Goal: Contribute content: Contribute content

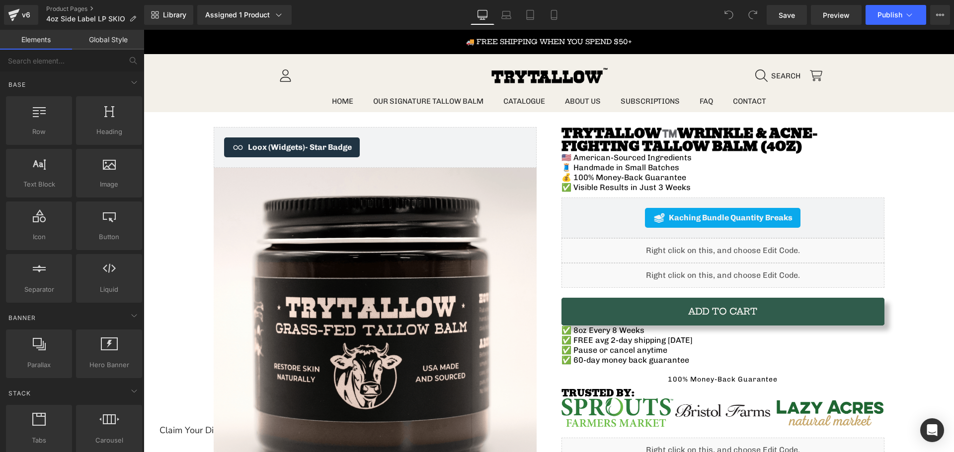
click at [567, 11] on div "Library Assigned 1 Product Product Preview TryTallow™️ All-Natural Wrinkle Figh…" at bounding box center [549, 15] width 810 height 20
click at [553, 12] on icon at bounding box center [554, 15] width 10 height 10
click at [556, 13] on icon at bounding box center [554, 15] width 10 height 10
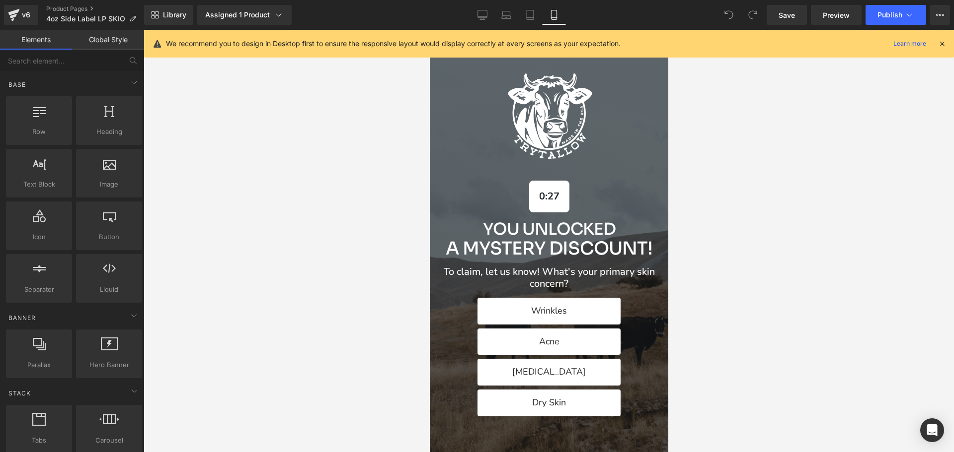
drag, startPoint x: 944, startPoint y: 44, endPoint x: 913, endPoint y: 55, distance: 33.0
click at [944, 44] on icon at bounding box center [941, 43] width 9 height 9
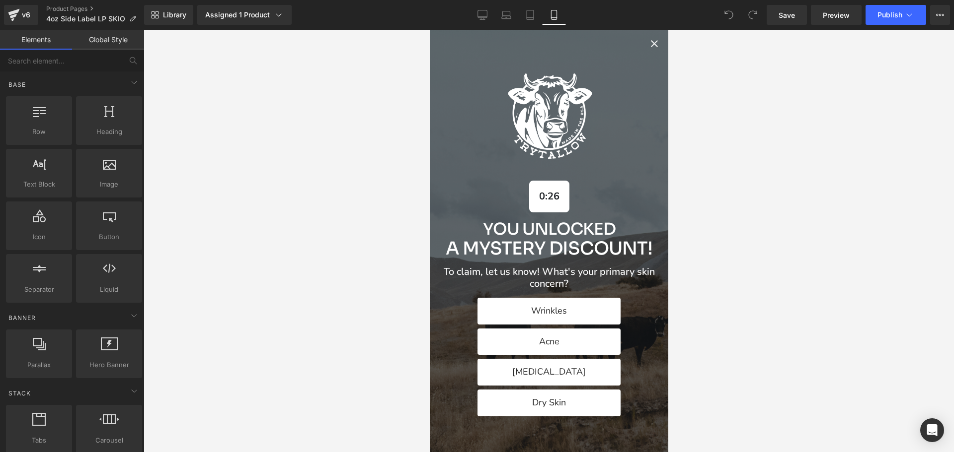
click at [652, 47] on div "Alia popup" at bounding box center [548, 241] width 238 height 423
click at [650, 45] on icon "Close popup" at bounding box center [653, 43] width 7 height 7
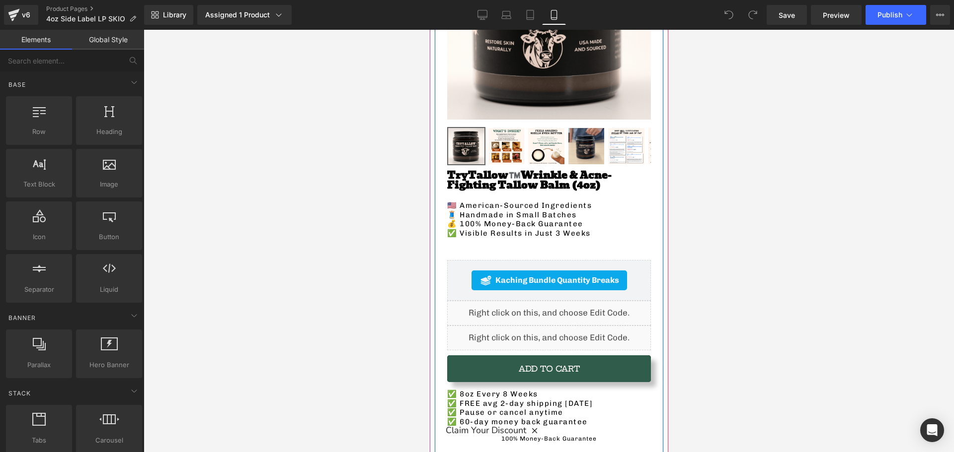
scroll to position [348, 0]
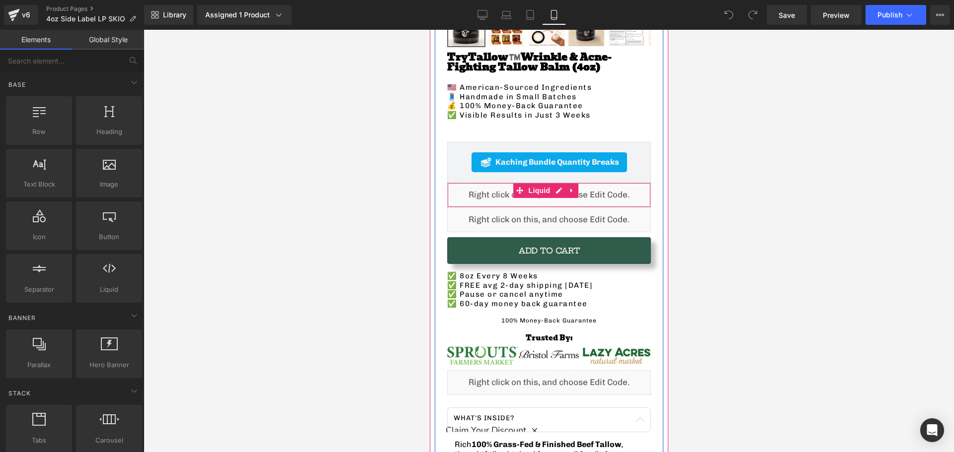
click at [475, 183] on div "Liquid" at bounding box center [548, 195] width 204 height 25
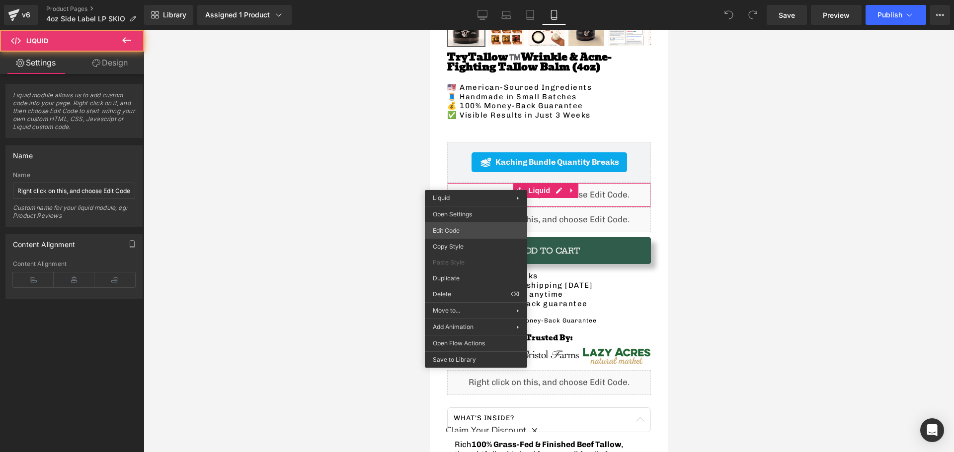
click at [466, 0] on div "You are previewing how the will restyle your page. You can not edit Elements in…" at bounding box center [477, 0] width 954 height 0
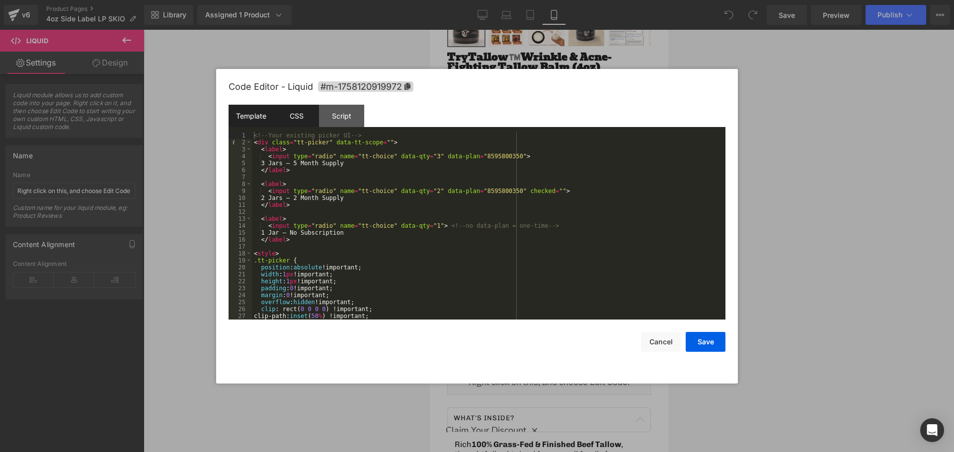
click at [307, 113] on div "CSS" at bounding box center [296, 116] width 45 height 22
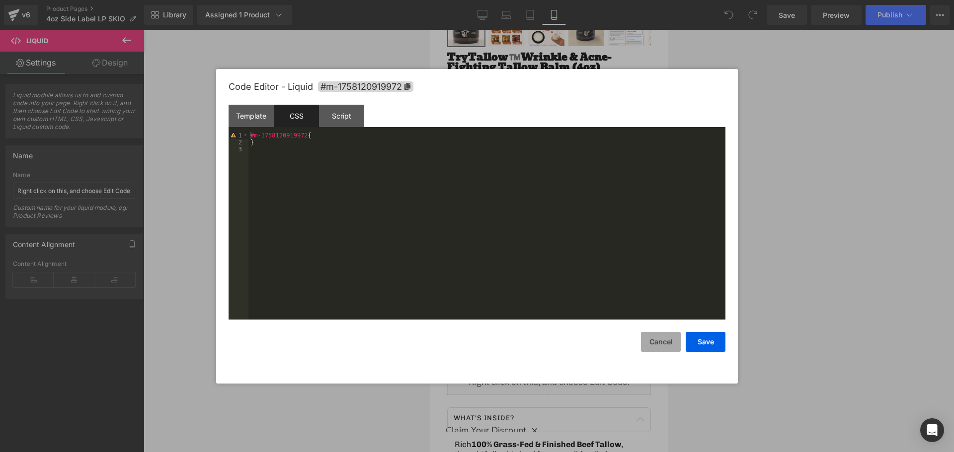
click at [660, 346] on button "Cancel" at bounding box center [661, 342] width 40 height 20
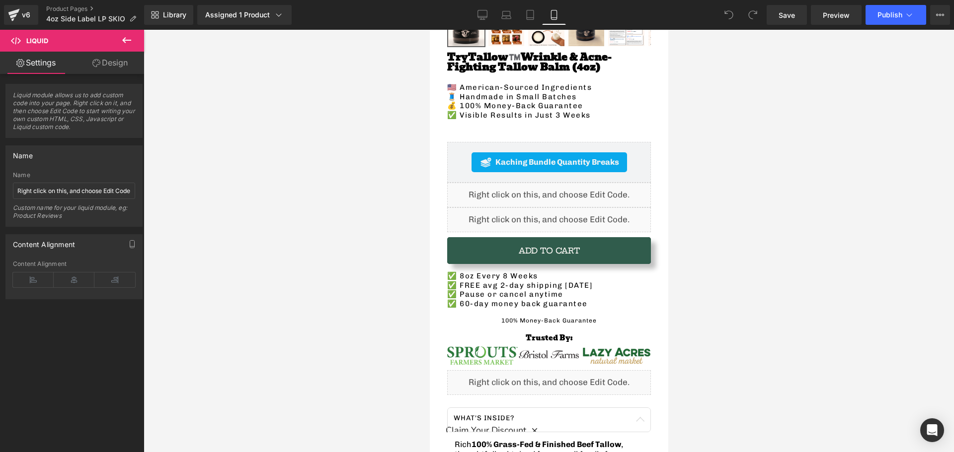
click at [457, 208] on div "Liquid" at bounding box center [548, 220] width 204 height 25
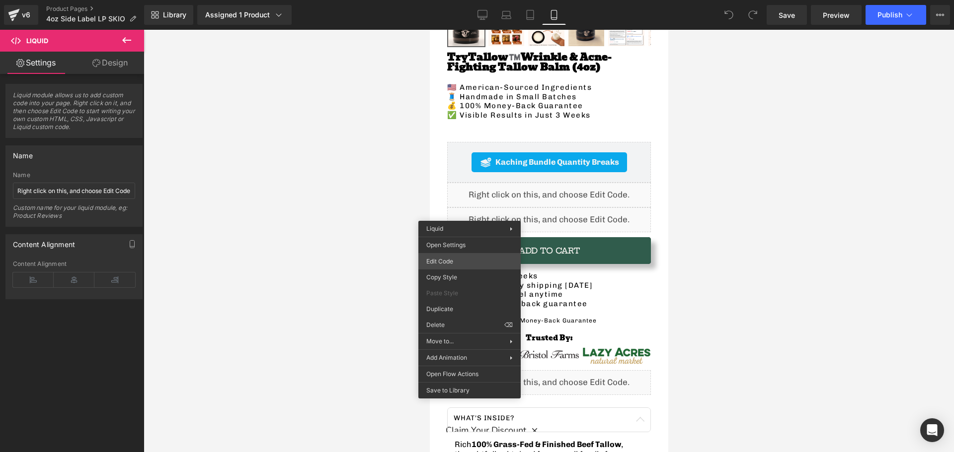
click at [455, 0] on div "You are previewing how the will restyle your page. You can not edit Elements in…" at bounding box center [477, 0] width 954 height 0
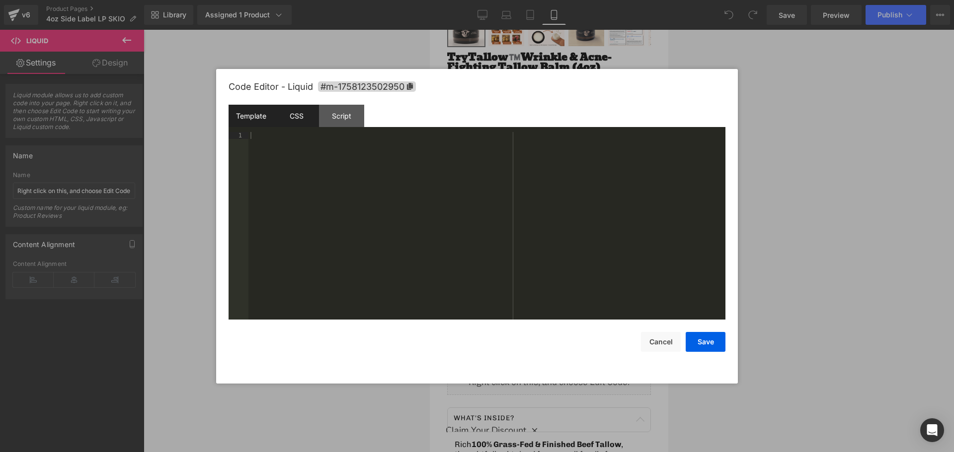
click at [287, 115] on div "CSS" at bounding box center [296, 116] width 45 height 22
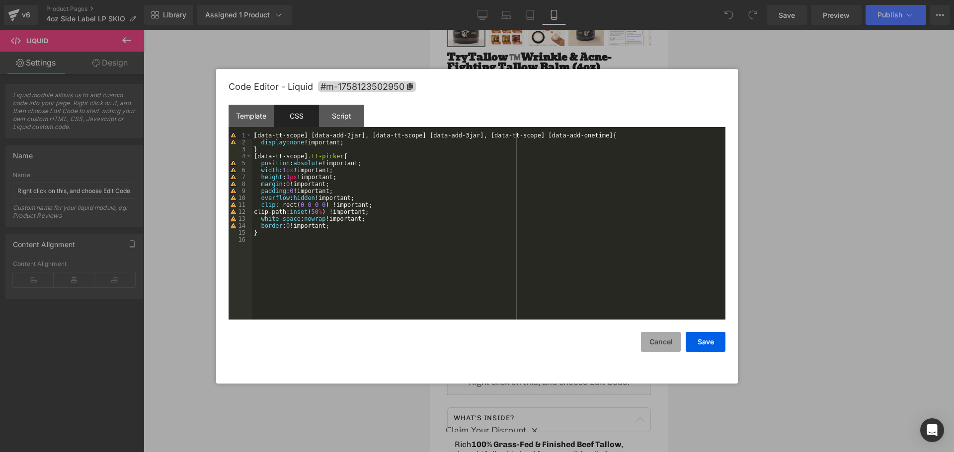
click at [660, 345] on button "Cancel" at bounding box center [661, 342] width 40 height 20
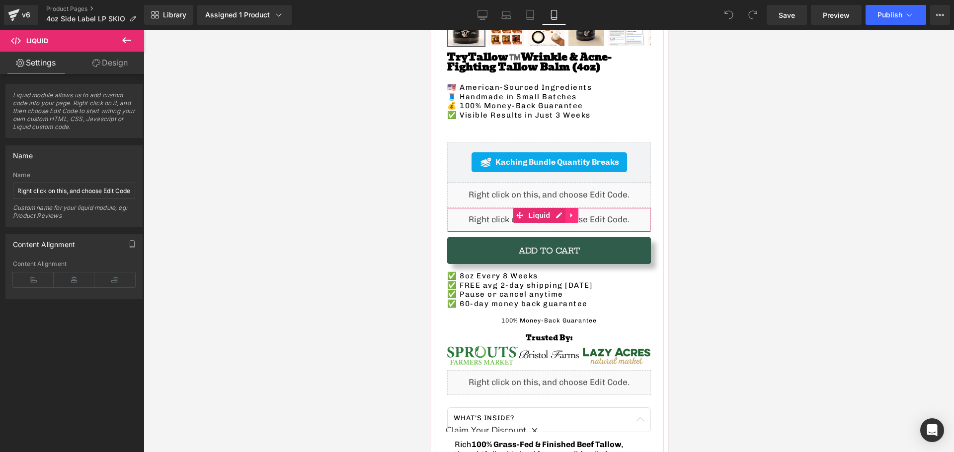
click at [568, 212] on icon at bounding box center [571, 215] width 7 height 7
click at [579, 212] on icon at bounding box center [577, 215] width 7 height 7
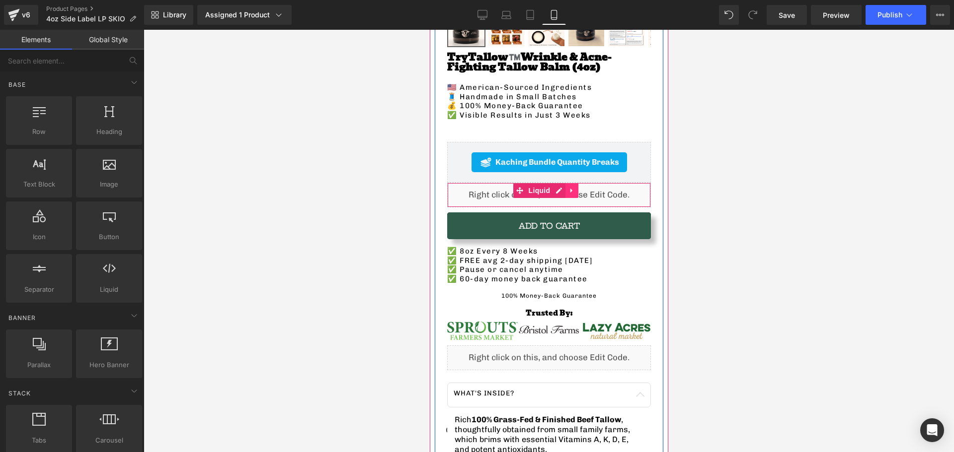
click at [565, 189] on link at bounding box center [571, 190] width 13 height 15
click at [583, 186] on link at bounding box center [577, 190] width 13 height 15
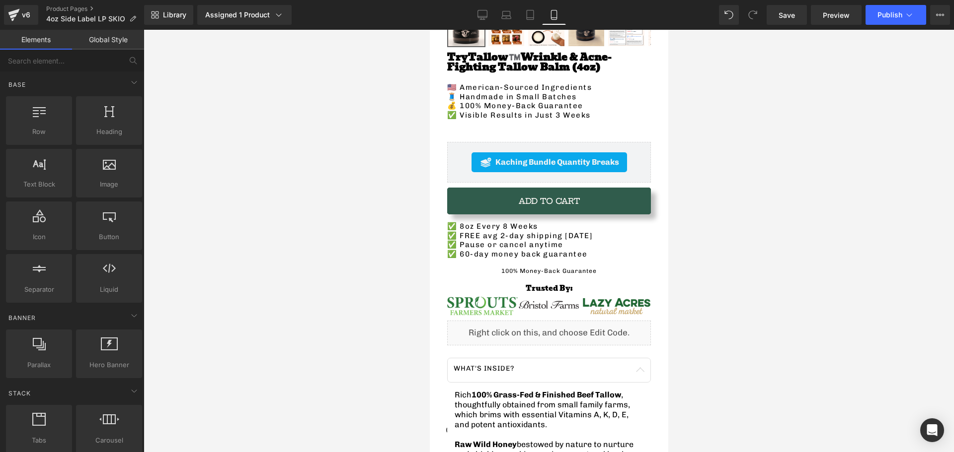
click at [356, 190] on div at bounding box center [549, 241] width 810 height 423
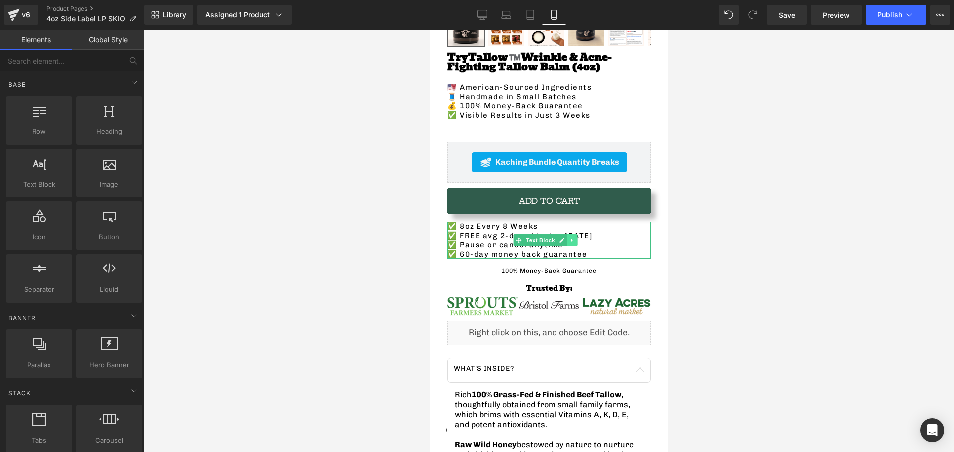
click at [574, 237] on icon at bounding box center [571, 240] width 5 height 6
click at [577, 238] on icon at bounding box center [576, 240] width 5 height 5
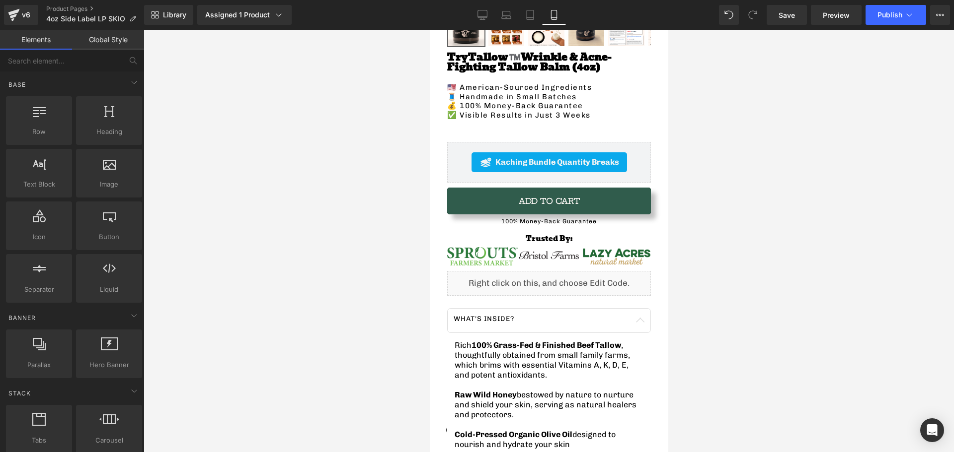
click at [336, 228] on div at bounding box center [549, 241] width 810 height 423
click at [897, 15] on span "Publish" at bounding box center [889, 15] width 25 height 8
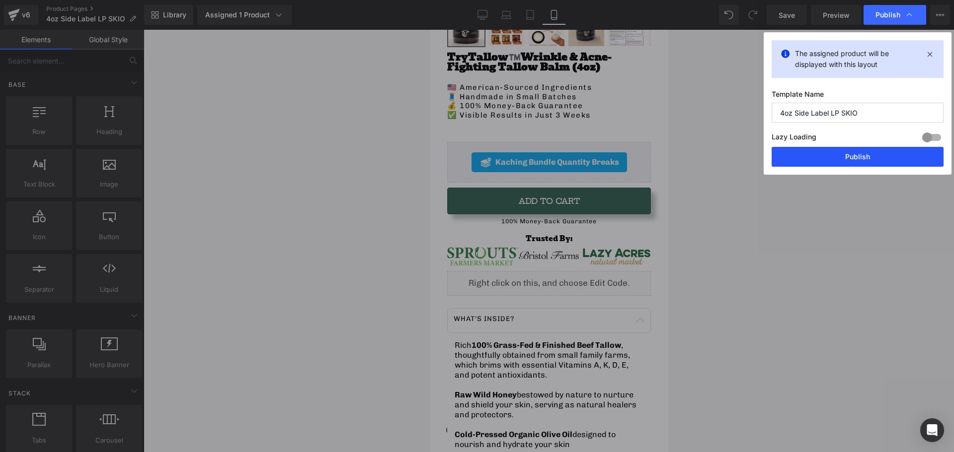
click at [868, 153] on button "Publish" at bounding box center [857, 157] width 172 height 20
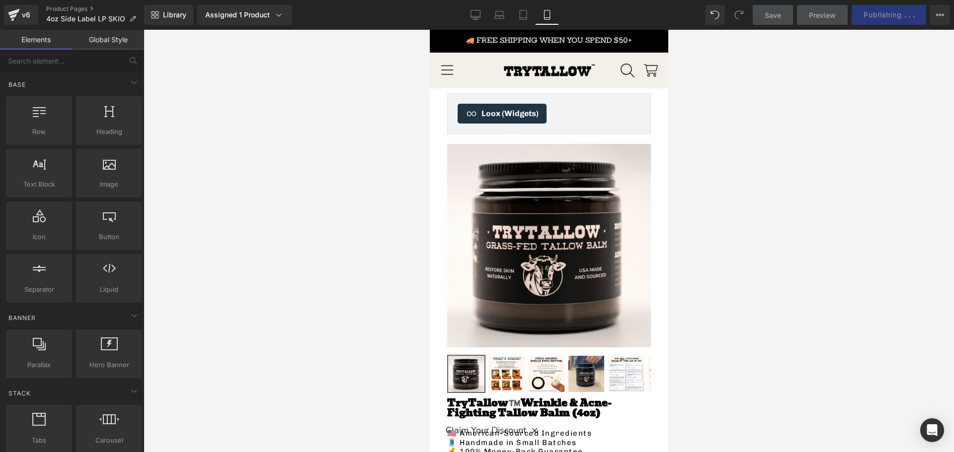
scroll to position [0, 0]
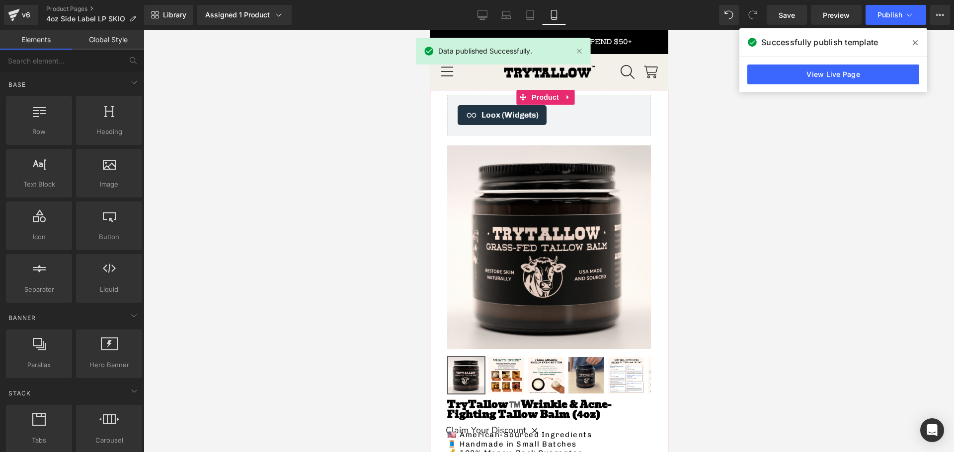
drag, startPoint x: 540, startPoint y: 93, endPoint x: 479, endPoint y: 113, distance: 63.8
click at [540, 93] on span "Product" at bounding box center [544, 97] width 32 height 15
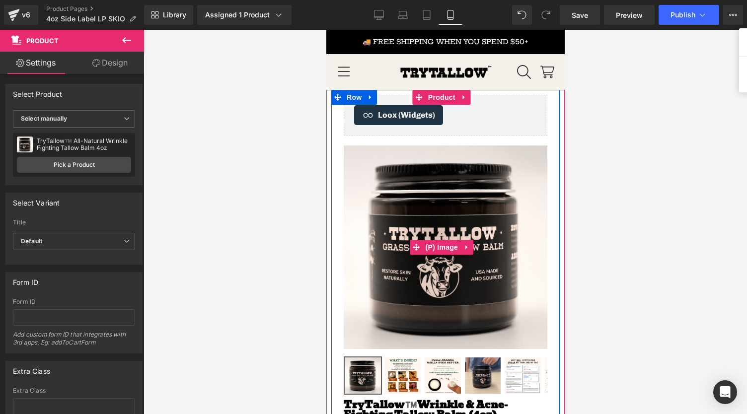
click at [340, 149] on div "Loox (Widgets) - Star Badge Loox (Widgets) Sale Off (P) Image" at bounding box center [445, 242] width 228 height 305
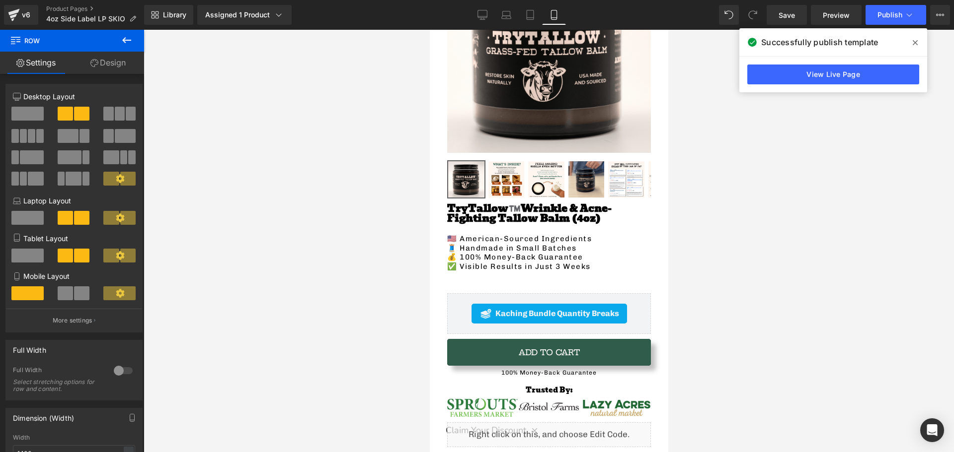
scroll to position [199, 0]
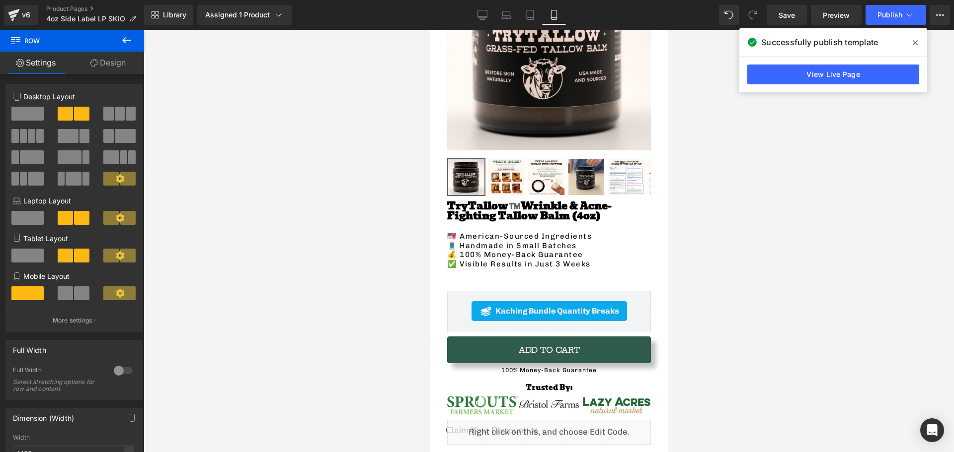
click at [128, 42] on icon at bounding box center [127, 40] width 12 height 12
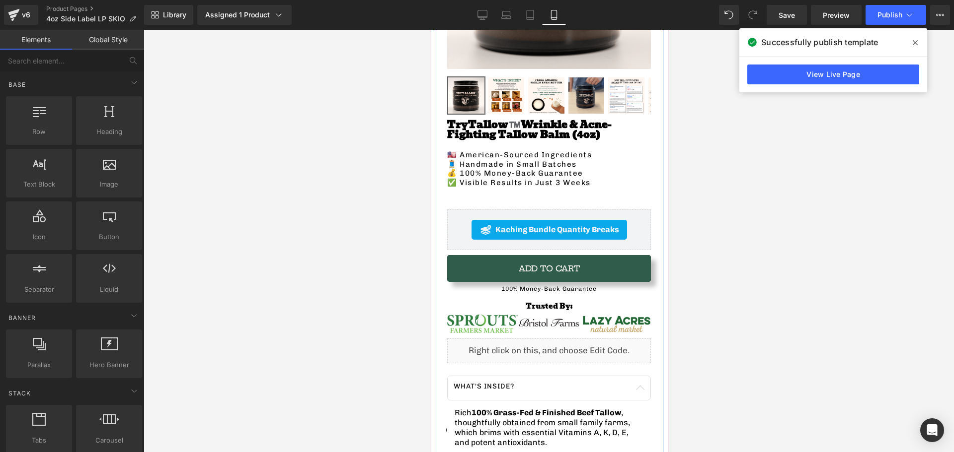
scroll to position [298, 0]
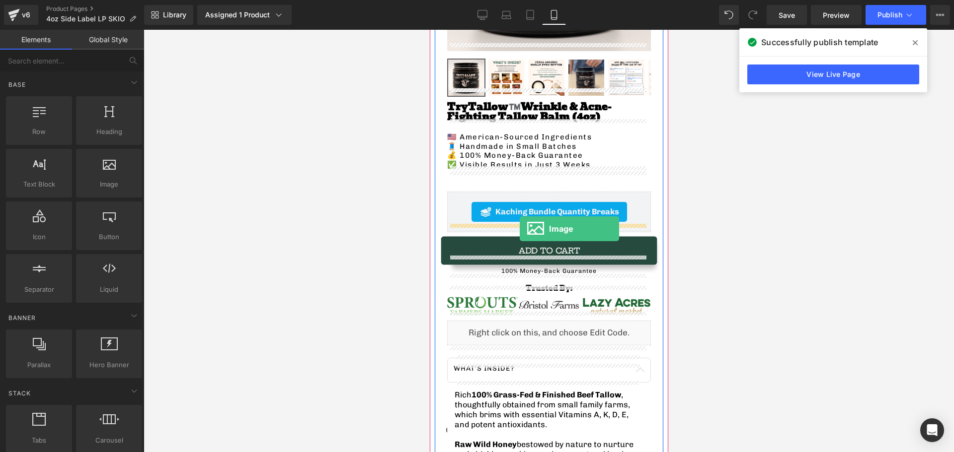
drag, startPoint x: 533, startPoint y: 205, endPoint x: 519, endPoint y: 229, distance: 27.9
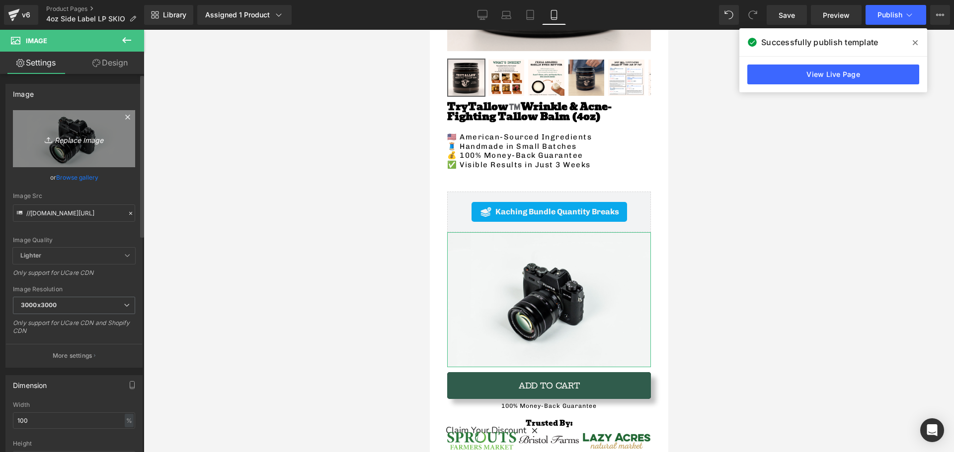
click at [68, 140] on icon "Replace Image" at bounding box center [73, 139] width 79 height 12
type input "C:\fakepath\FREE $14.99.png"
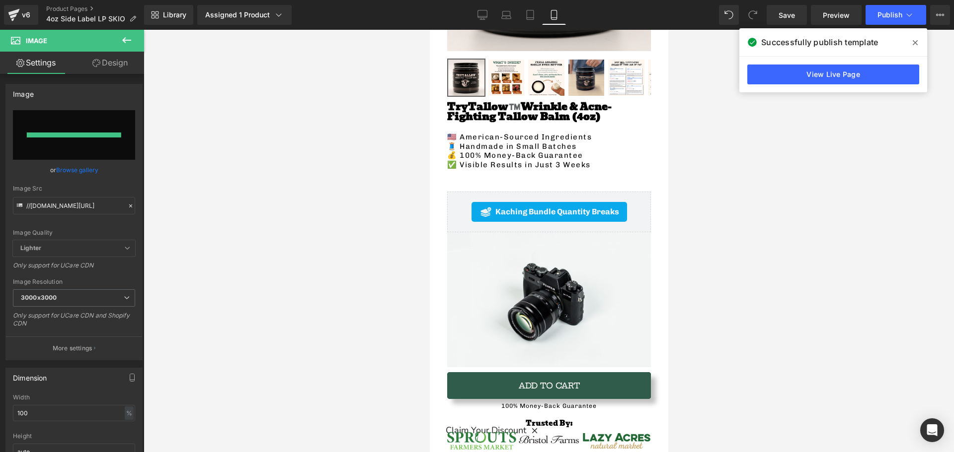
type input "https://ucarecdn.com/b40ef56d-a055-41cb-b465-1f6548c6d10f/-/format/auto/-/previ…"
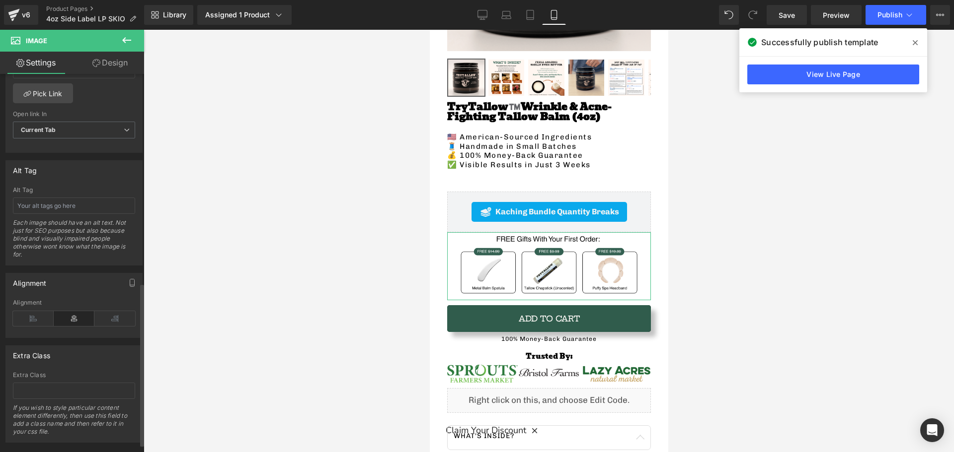
scroll to position [504, 0]
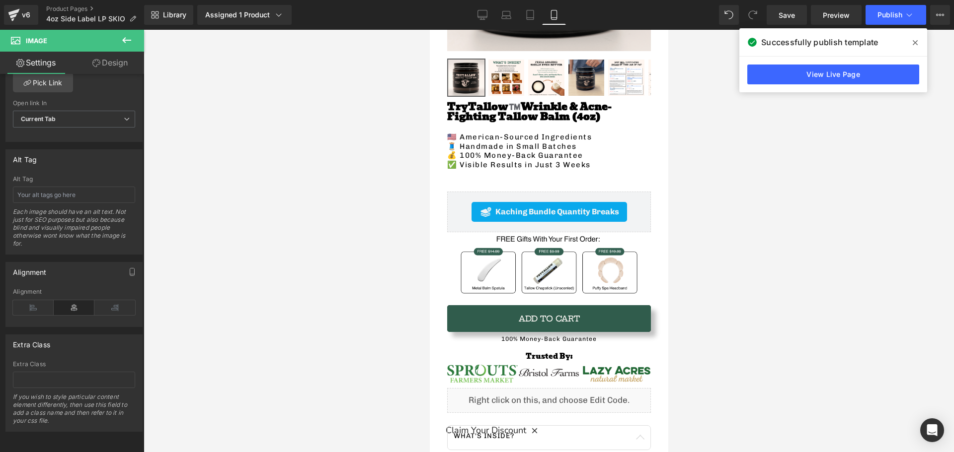
click at [346, 274] on div at bounding box center [549, 241] width 810 height 423
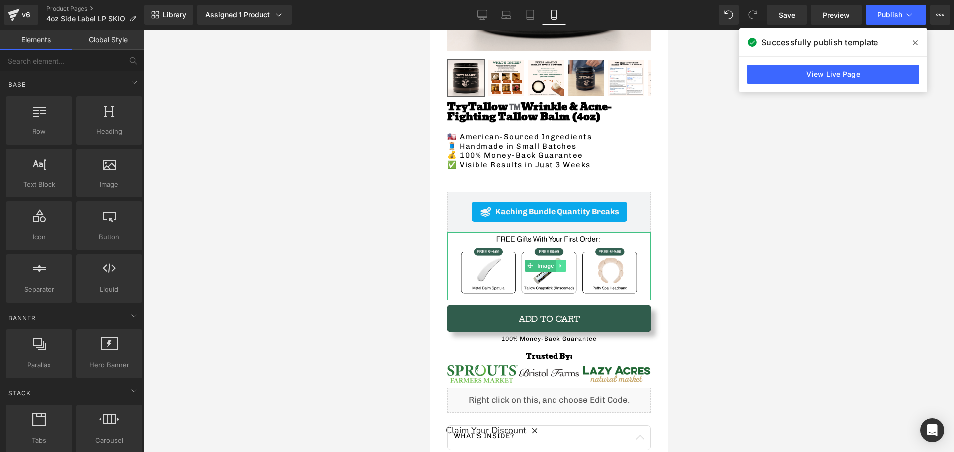
click at [558, 263] on icon at bounding box center [559, 266] width 5 height 6
click at [560, 260] on link at bounding box center [565, 266] width 10 height 12
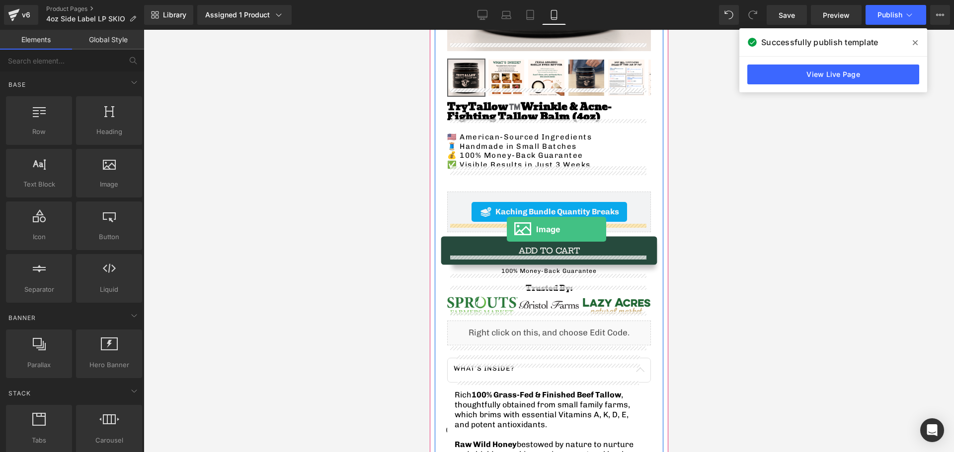
drag, startPoint x: 818, startPoint y: 213, endPoint x: 506, endPoint y: 229, distance: 312.3
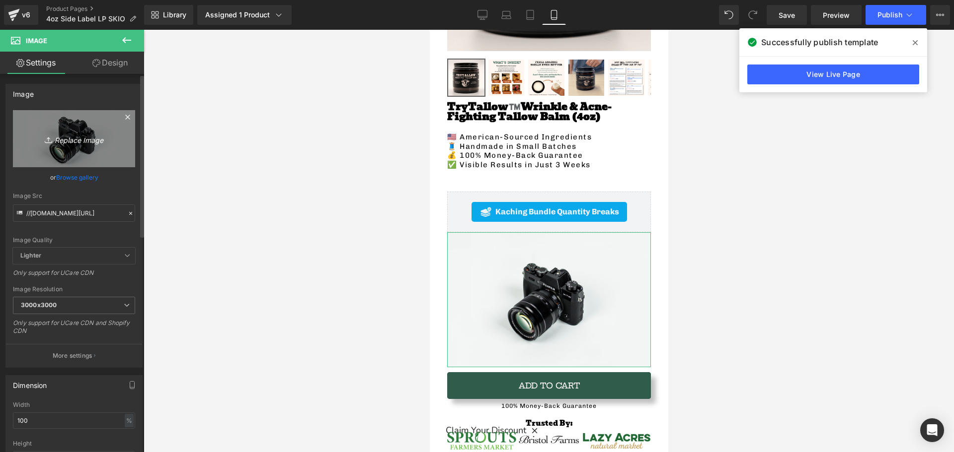
click at [84, 138] on icon "Replace Image" at bounding box center [73, 139] width 79 height 12
type input "C:\fakepath\FREE $14.99 (2).png"
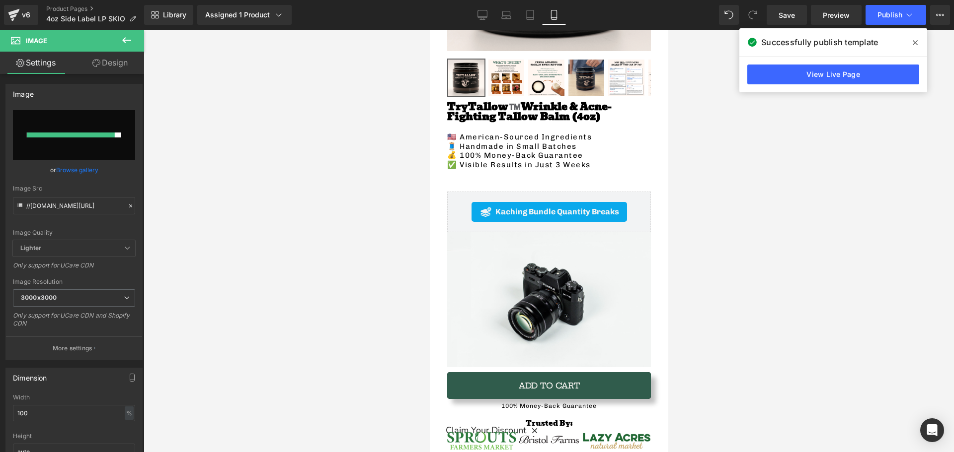
type input "https://ucarecdn.com/d126f7dc-5b0a-4a89-b59f-3cd32376acba/-/format/auto/-/previ…"
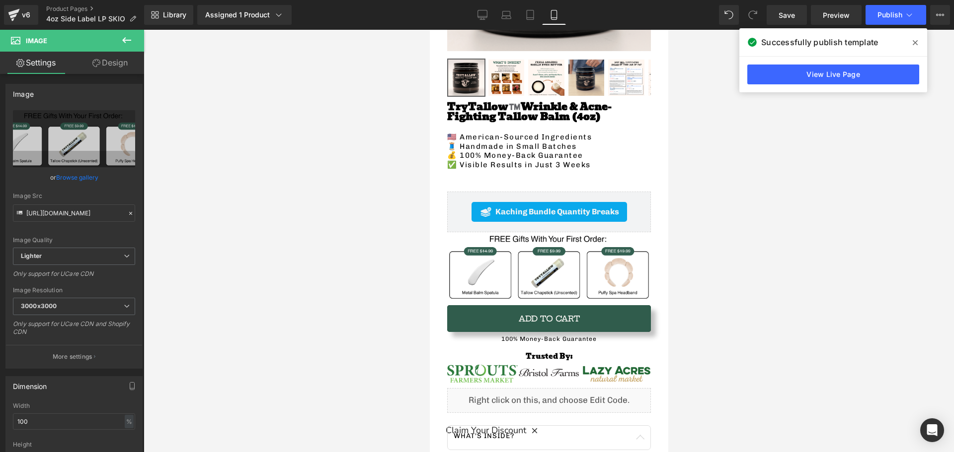
drag, startPoint x: 922, startPoint y: 45, endPoint x: 918, endPoint y: 40, distance: 6.3
click at [918, 40] on span at bounding box center [915, 43] width 16 height 16
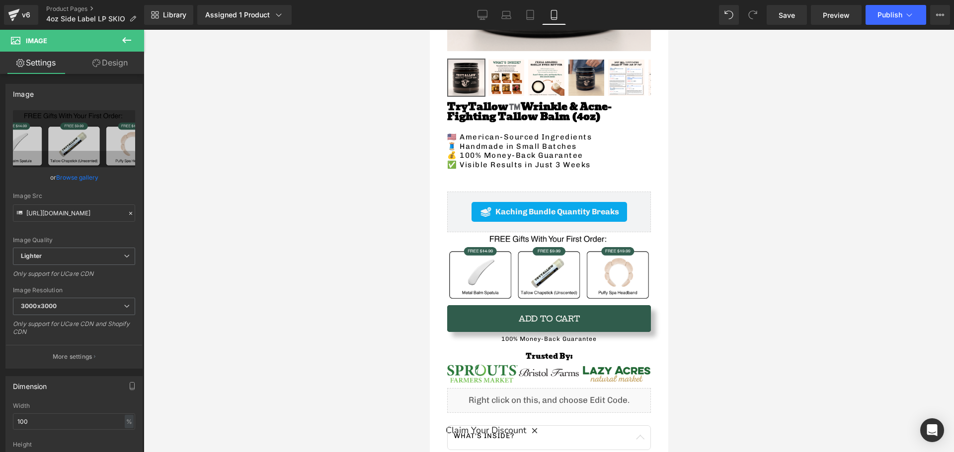
drag, startPoint x: 784, startPoint y: 217, endPoint x: 814, endPoint y: 197, distance: 36.6
click at [784, 218] on div at bounding box center [549, 241] width 810 height 423
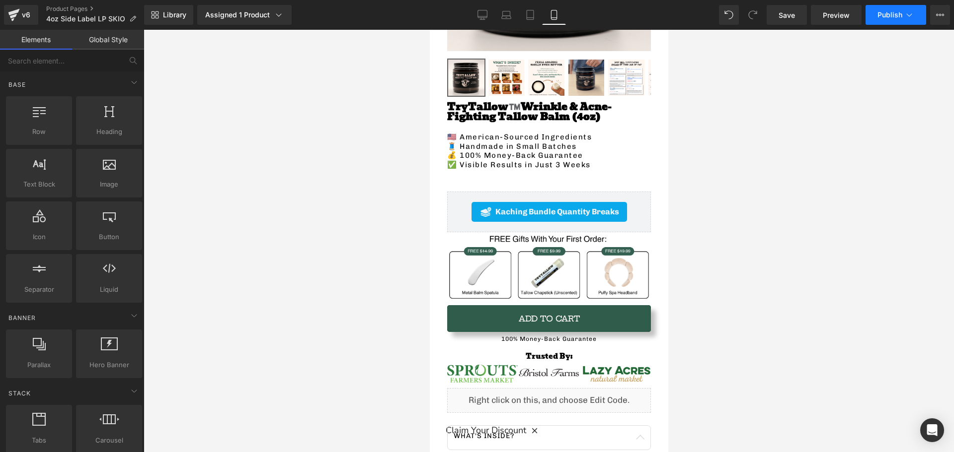
click at [894, 17] on span "Publish" at bounding box center [889, 15] width 25 height 8
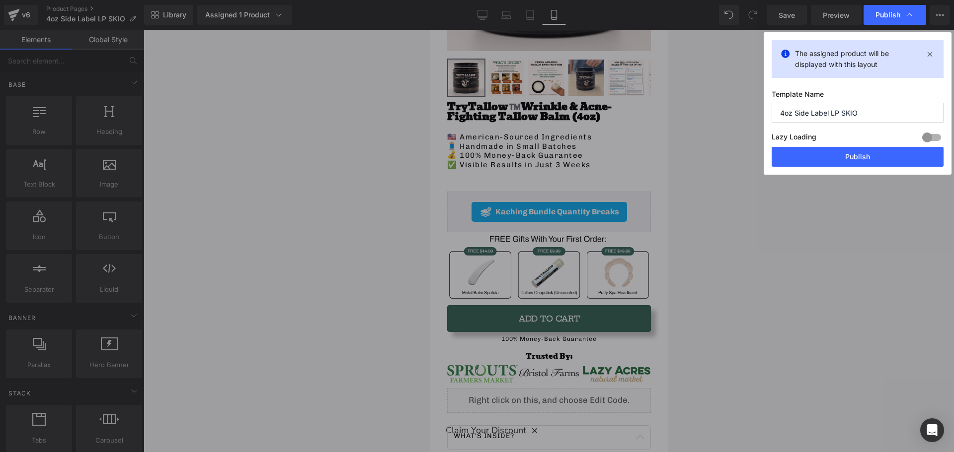
click at [841, 155] on button "Publish" at bounding box center [857, 157] width 172 height 20
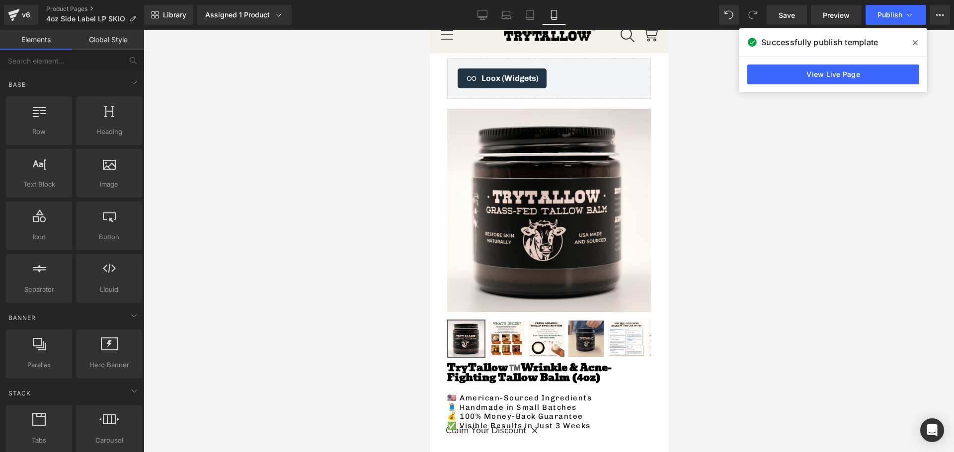
scroll to position [0, 0]
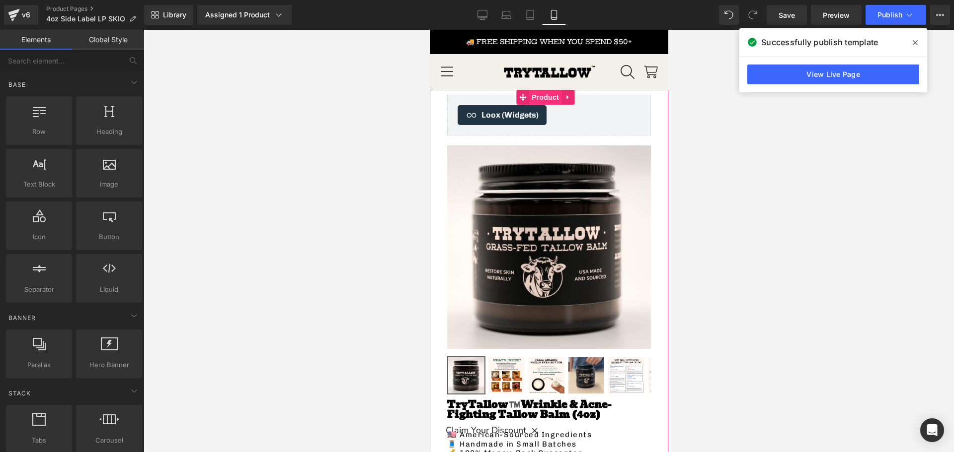
click at [535, 94] on span "Product" at bounding box center [544, 97] width 32 height 15
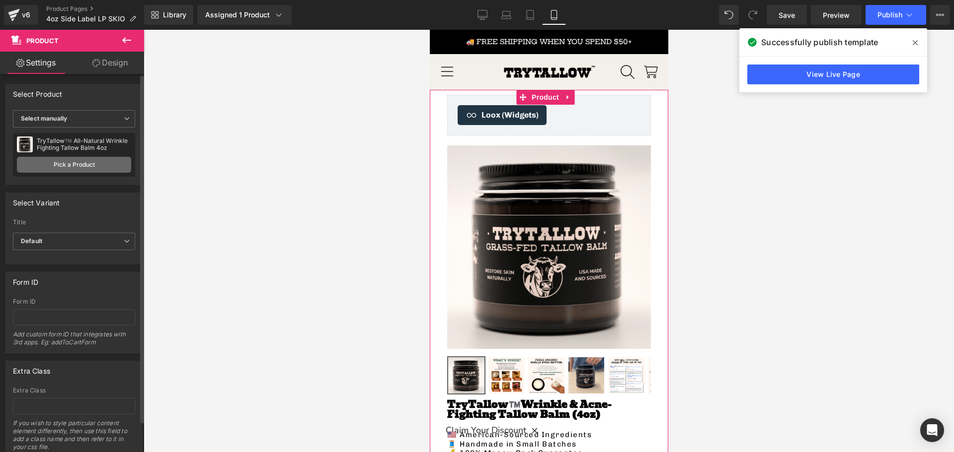
click at [85, 159] on link "Pick a Product" at bounding box center [74, 165] width 114 height 16
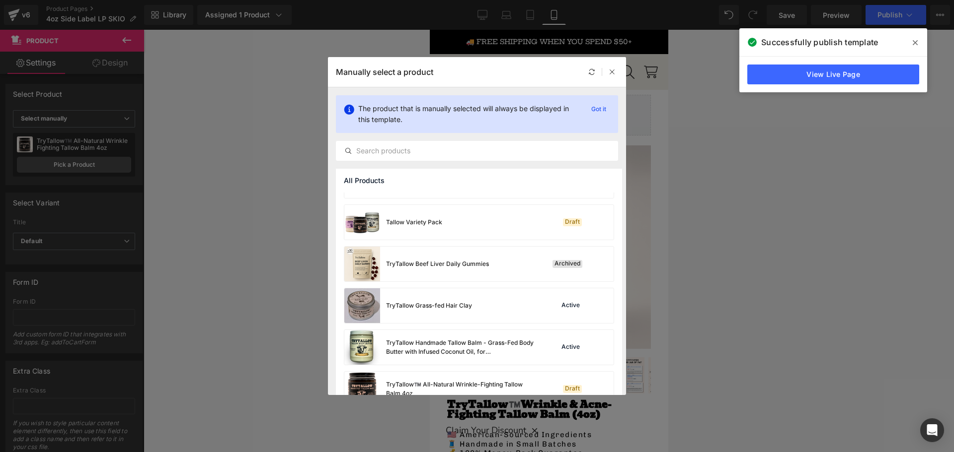
scroll to position [447, 0]
click at [614, 68] on div at bounding box center [612, 72] width 12 height 12
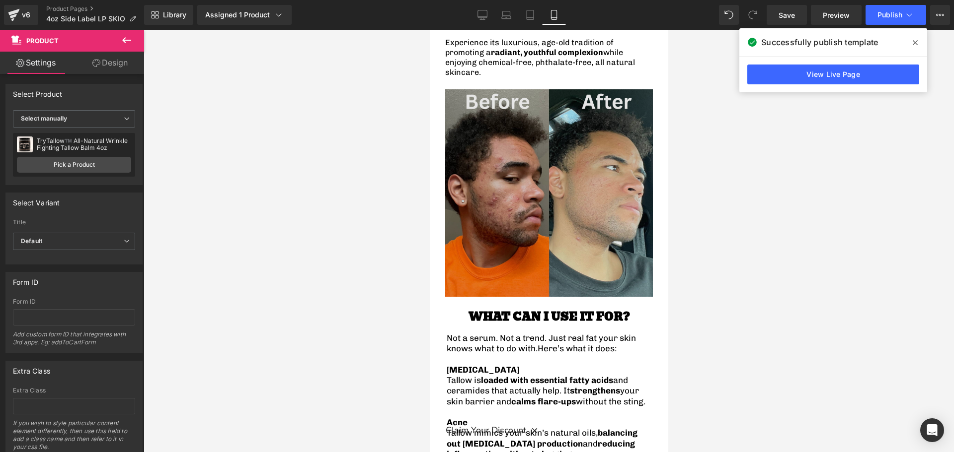
scroll to position [1093, 0]
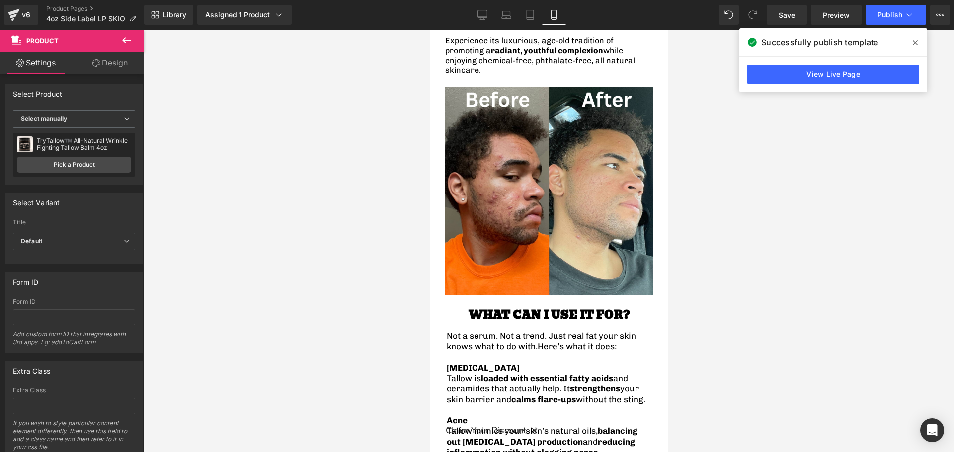
click at [283, 205] on div at bounding box center [549, 241] width 810 height 423
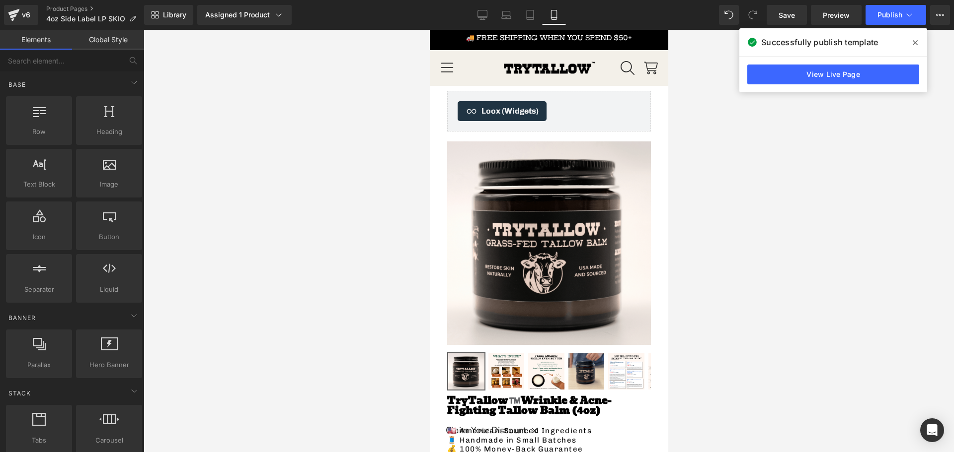
scroll to position [0, 0]
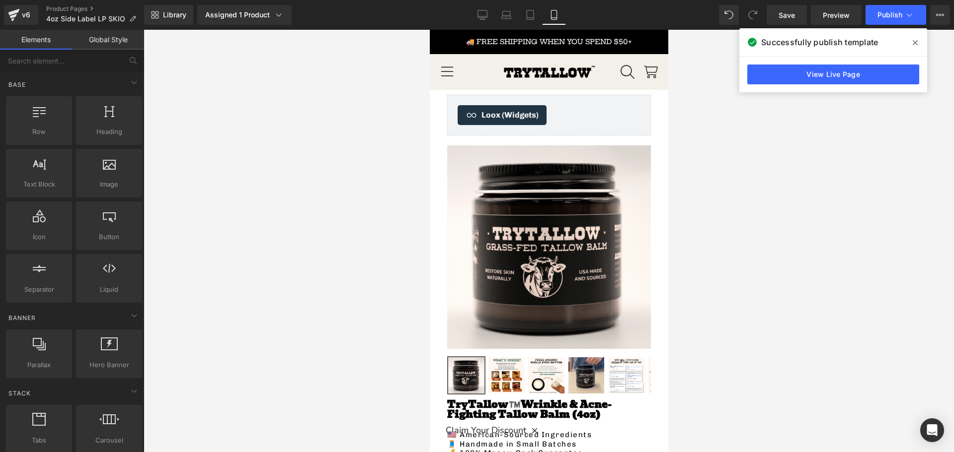
click at [909, 39] on span at bounding box center [915, 43] width 16 height 16
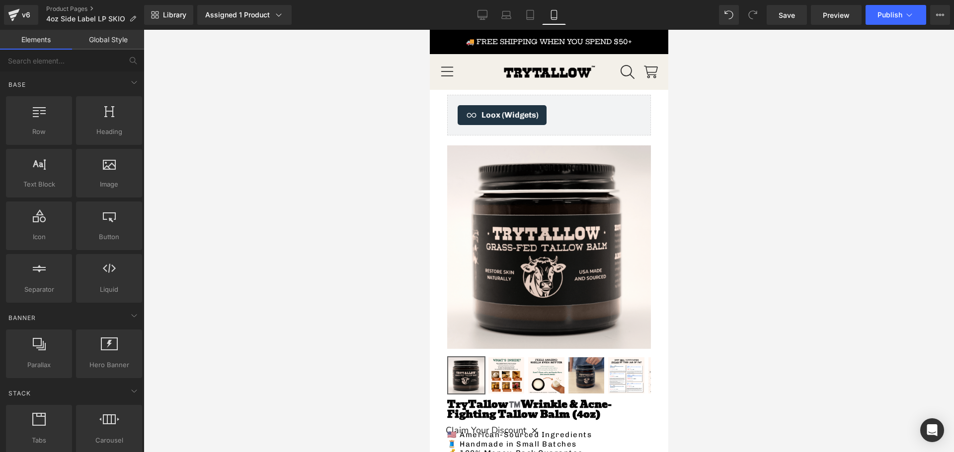
scroll to position [199, 0]
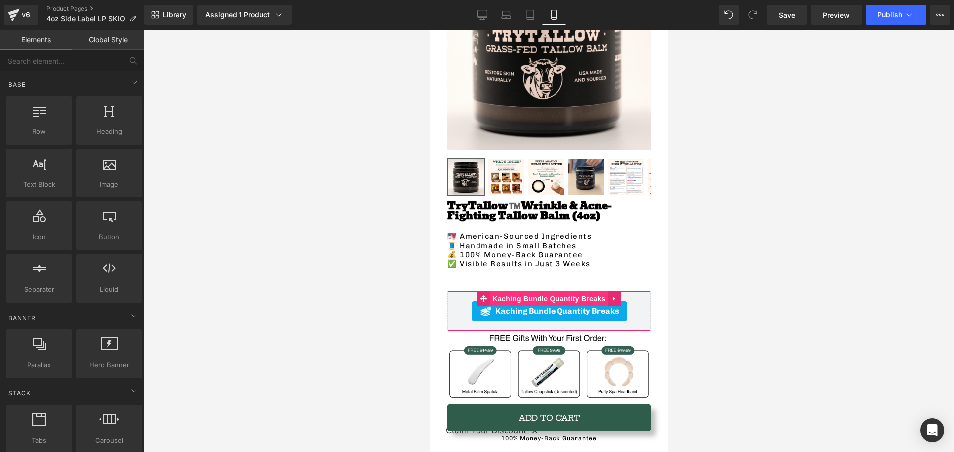
click at [519, 292] on span "Kaching Bundle Quantity Breaks" at bounding box center [549, 299] width 118 height 15
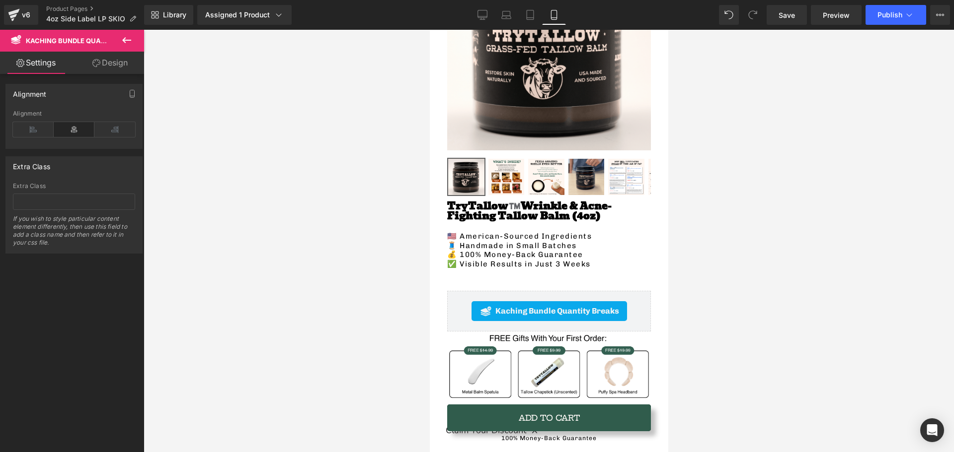
drag, startPoint x: 132, startPoint y: 34, endPoint x: 137, endPoint y: 39, distance: 7.1
click at [137, 39] on button at bounding box center [126, 41] width 35 height 22
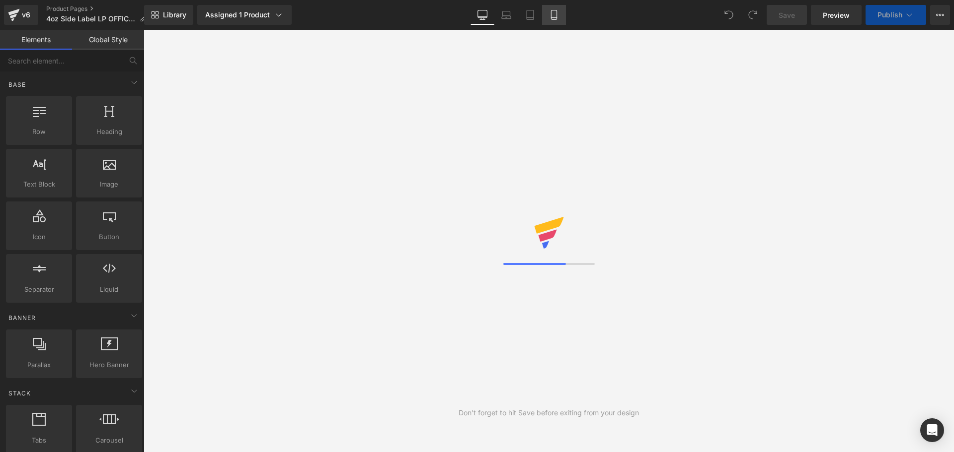
click at [552, 12] on icon at bounding box center [554, 15] width 10 height 10
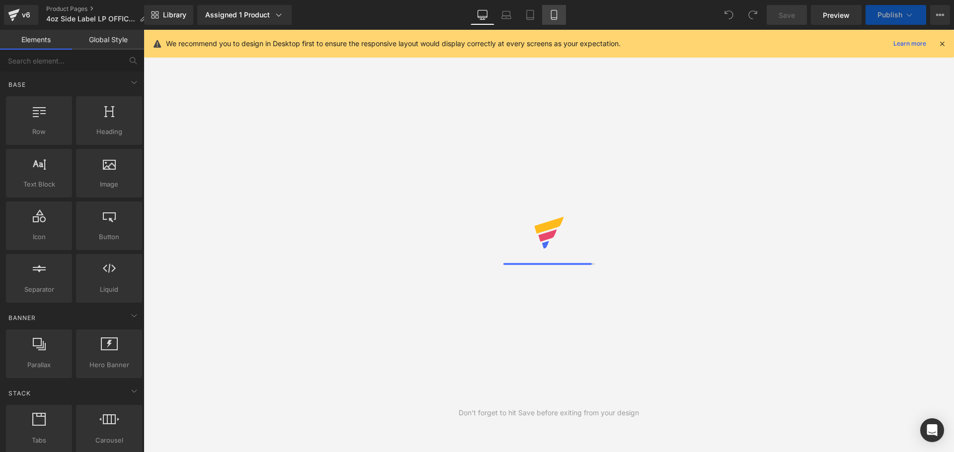
click at [556, 14] on icon at bounding box center [554, 15] width 10 height 10
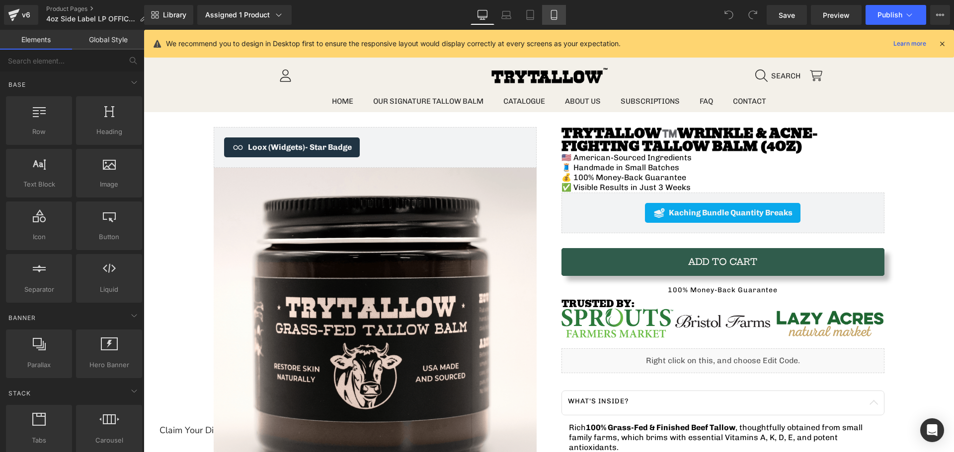
click at [552, 16] on icon at bounding box center [554, 15] width 10 height 10
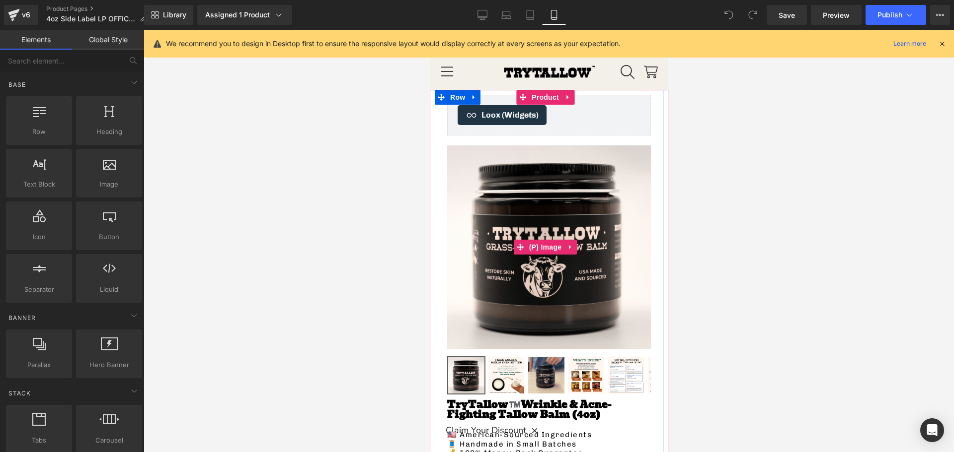
scroll to position [348, 0]
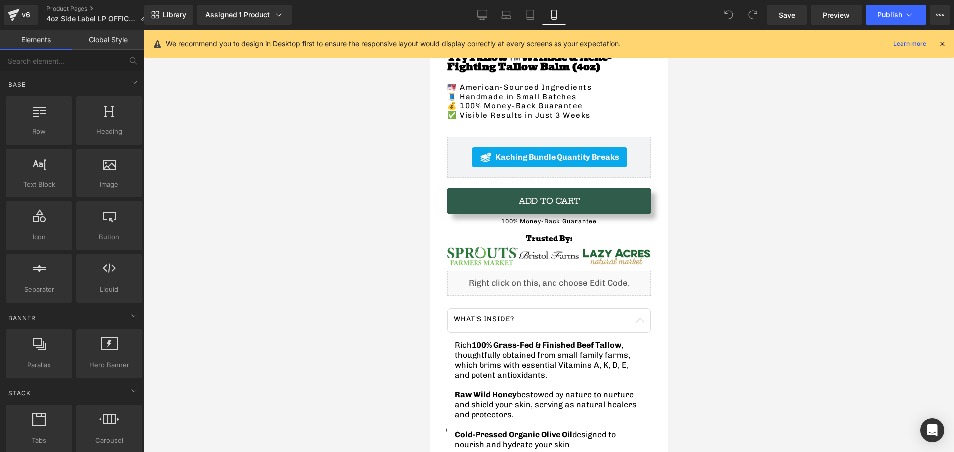
click at [469, 277] on div "Liquid" at bounding box center [548, 283] width 204 height 25
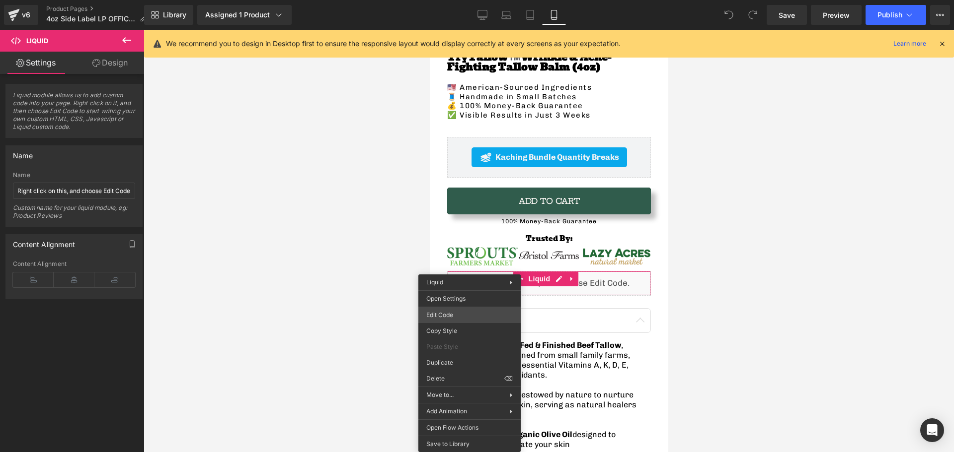
click at [447, 0] on div "You are previewing how the will restyle your page. You can not edit Elements in…" at bounding box center [477, 0] width 954 height 0
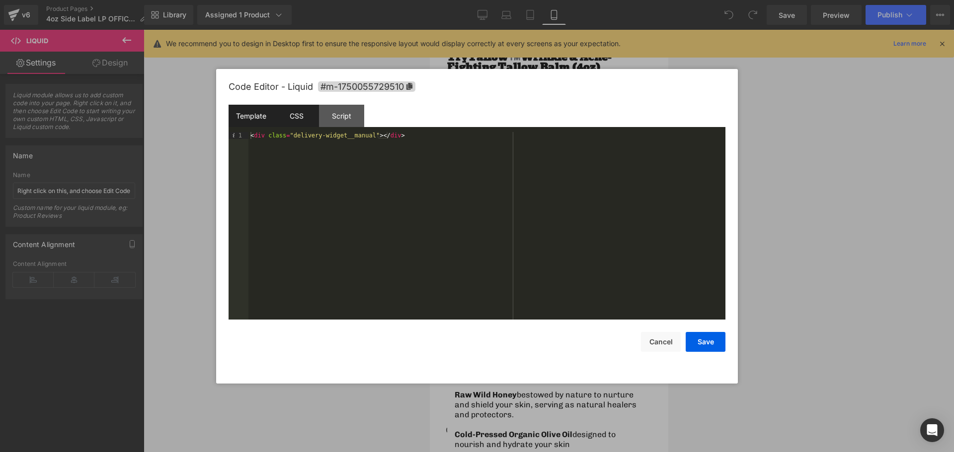
click at [283, 113] on div "CSS" at bounding box center [296, 116] width 45 height 22
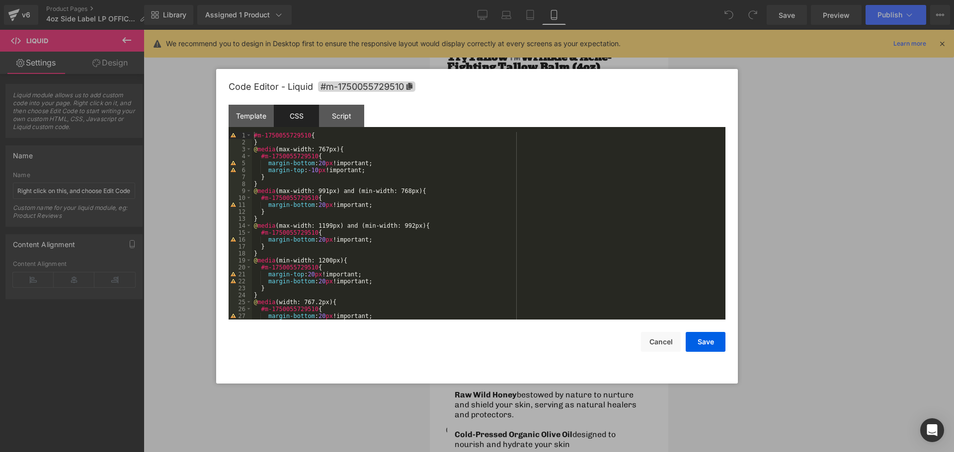
scroll to position [0, 0]
click at [664, 342] on button "Cancel" at bounding box center [661, 342] width 40 height 20
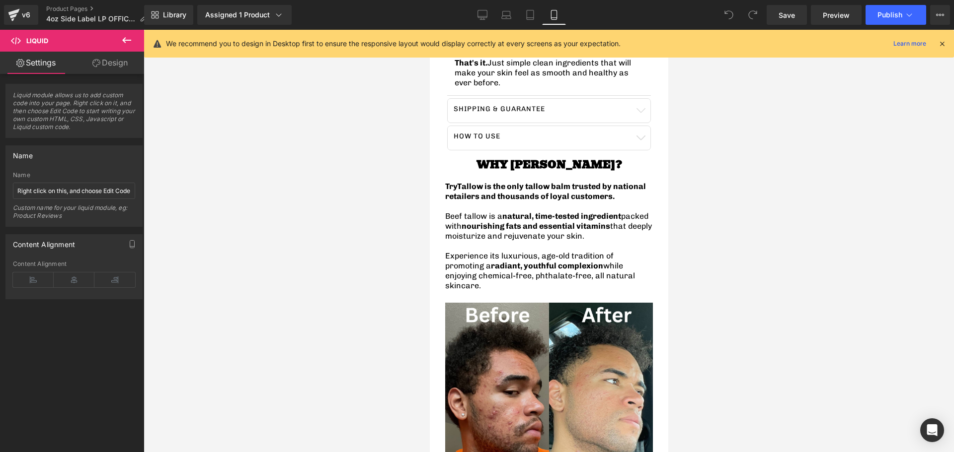
scroll to position [1242, 0]
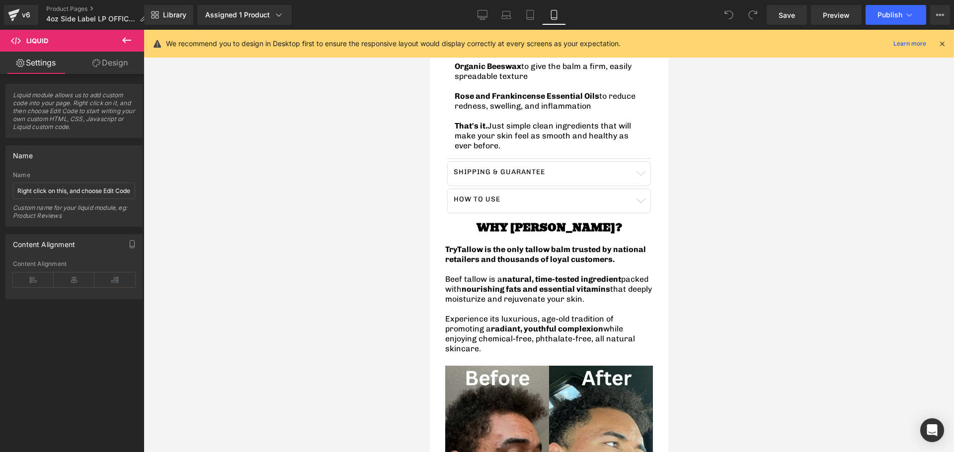
scroll to position [596, 0]
